Goal: Find specific page/section

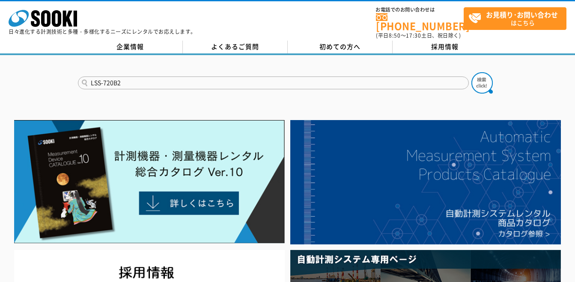
type input "LSS-720B2"
click at [471, 72] on button at bounding box center [481, 82] width 21 height 21
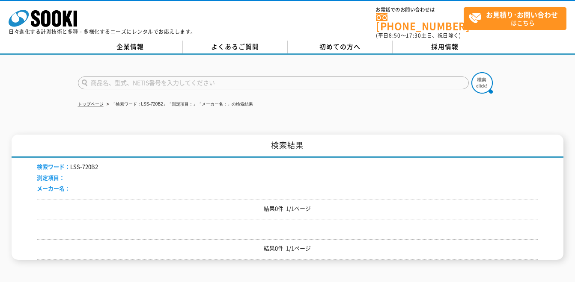
click at [149, 82] on input "text" at bounding box center [273, 83] width 391 height 13
type input "商品名、型式、NETIS番号を入力してください"
